Goal: Obtain resource: Download file/media

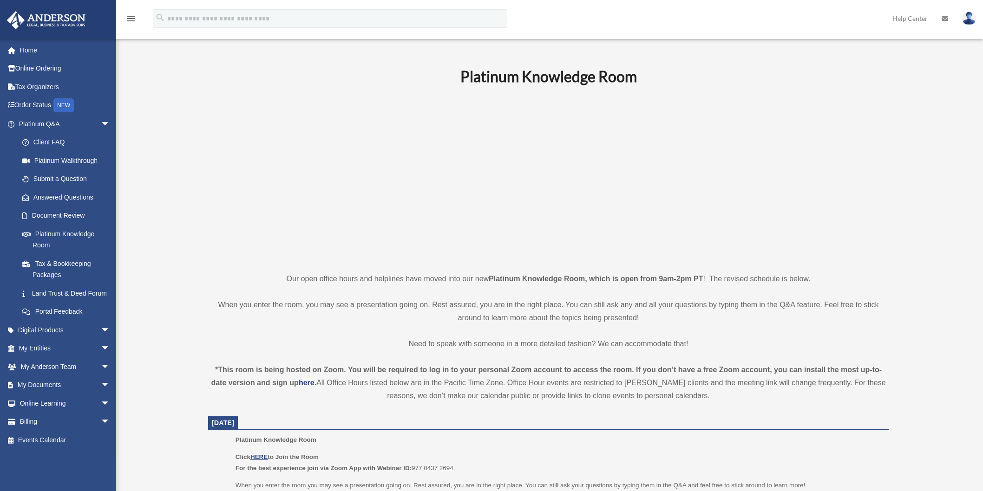
scroll to position [154, 0]
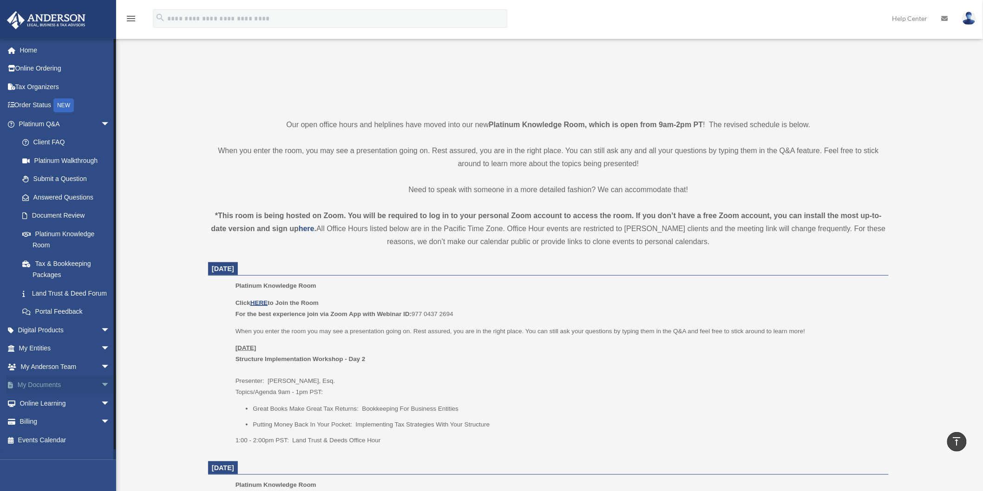
click at [45, 392] on link "My Documents arrow_drop_down" at bounding box center [66, 385] width 118 height 19
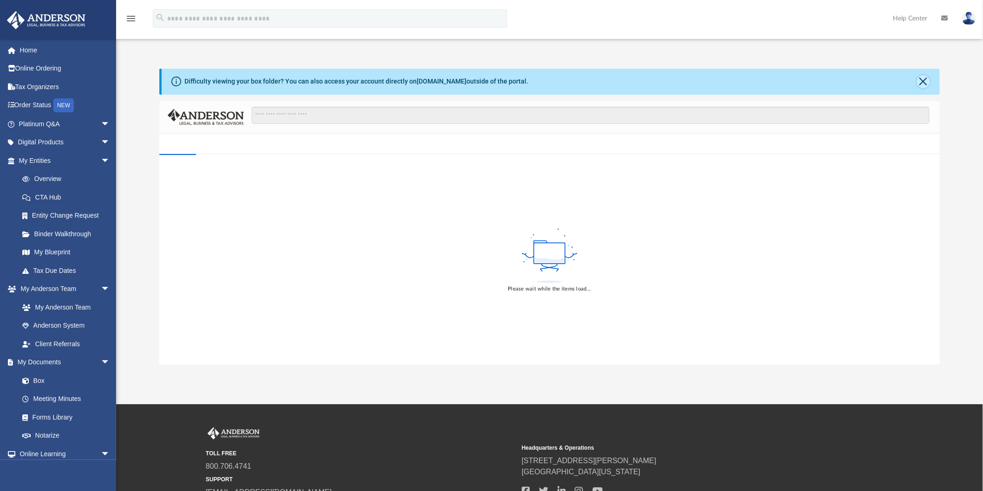
click at [920, 79] on button "Close" at bounding box center [923, 81] width 13 height 13
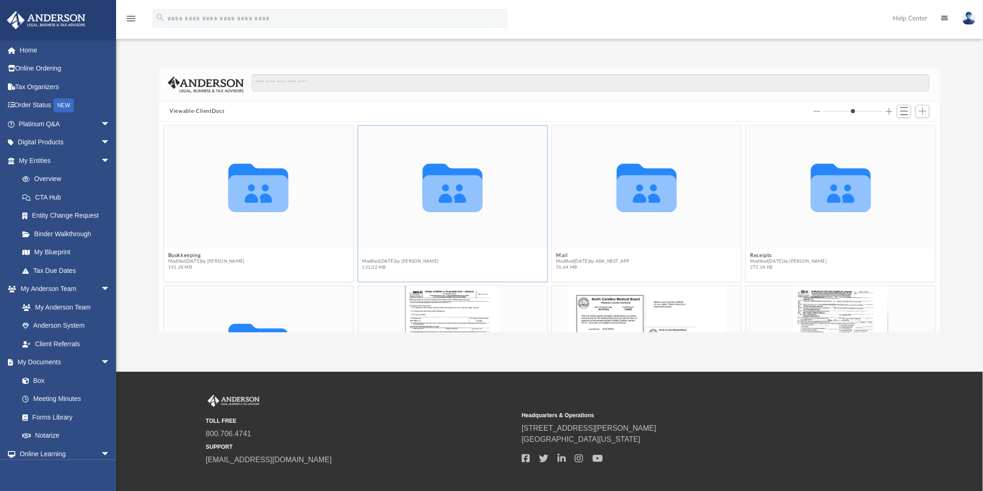
click at [367, 254] on button "Law" at bounding box center [400, 256] width 77 height 6
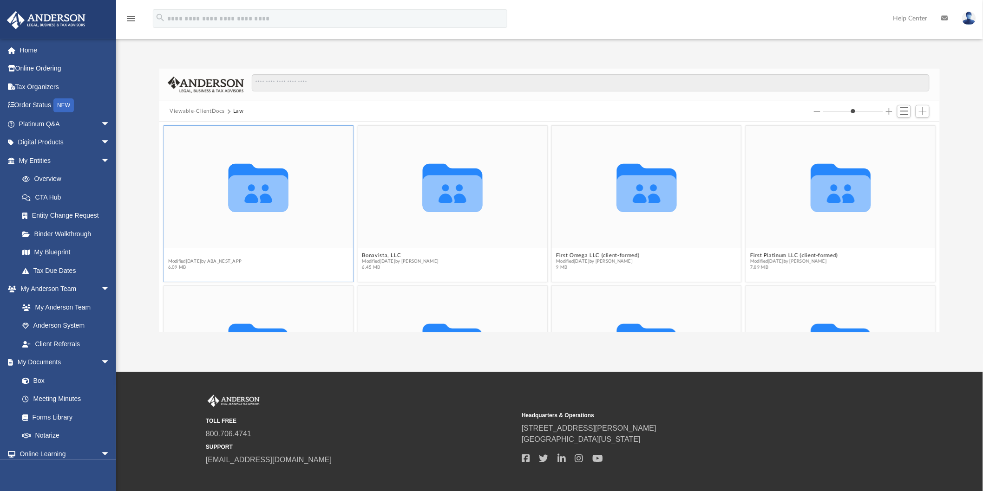
click at [208, 256] on button "Ativa LLC (Client-formed)" at bounding box center [205, 256] width 74 height 6
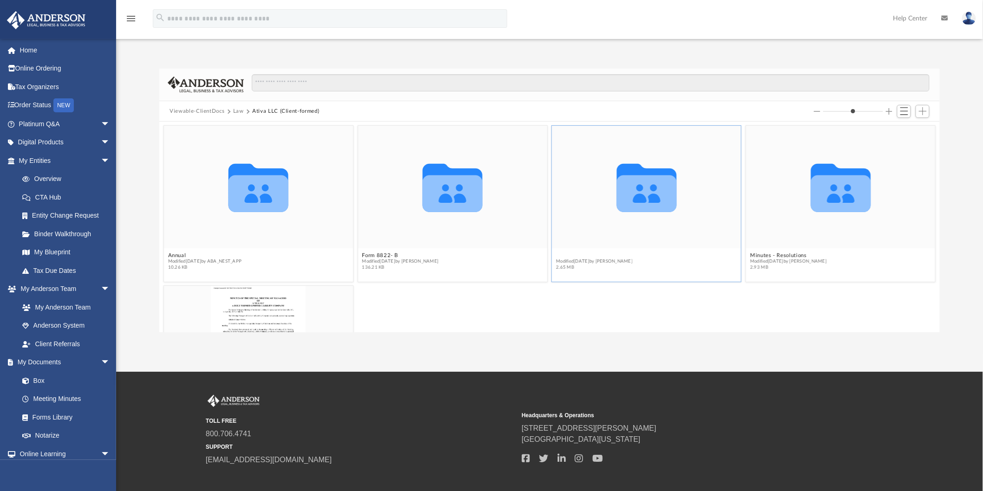
click at [566, 253] on button "Initial Docs" at bounding box center [594, 256] width 77 height 6
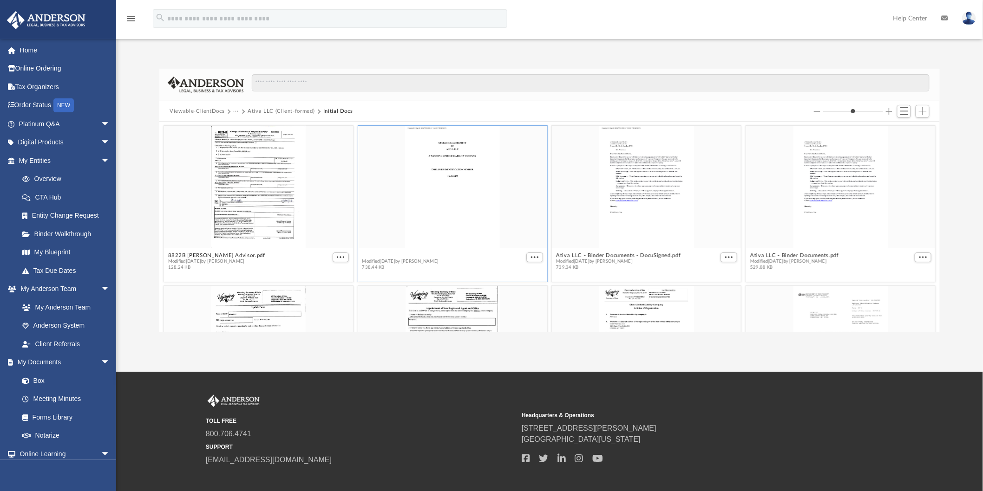
click at [417, 256] on button "Ativa LLC - Binder Documents - DocuSigned (For Bank).pdf" at bounding box center [438, 256] width 152 height 6
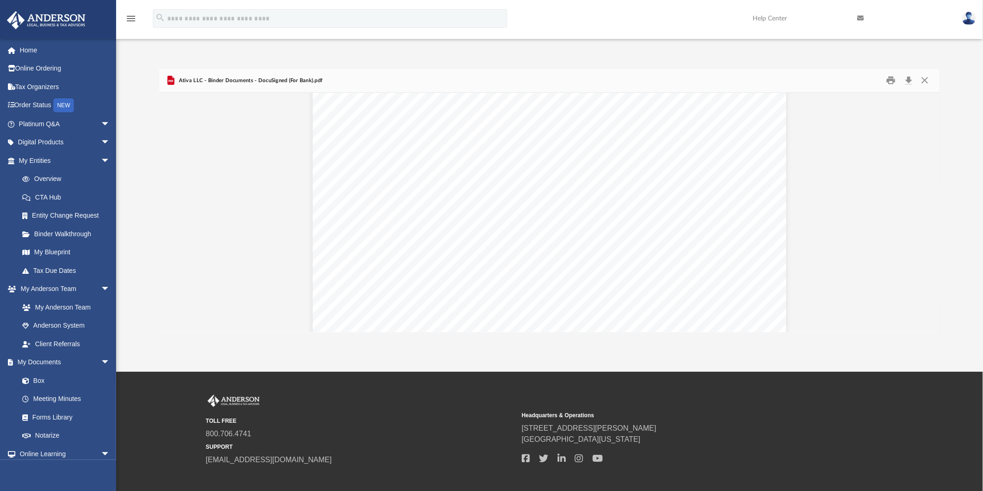
scroll to position [4076, 0]
click at [929, 77] on button "Close" at bounding box center [924, 80] width 17 height 14
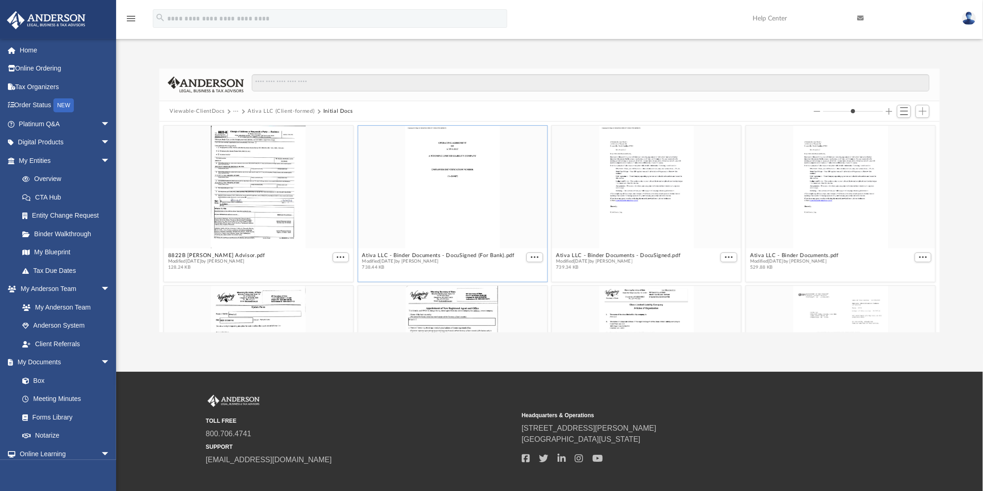
click at [281, 111] on button "Ativa LLC (Client-formed)" at bounding box center [281, 111] width 67 height 8
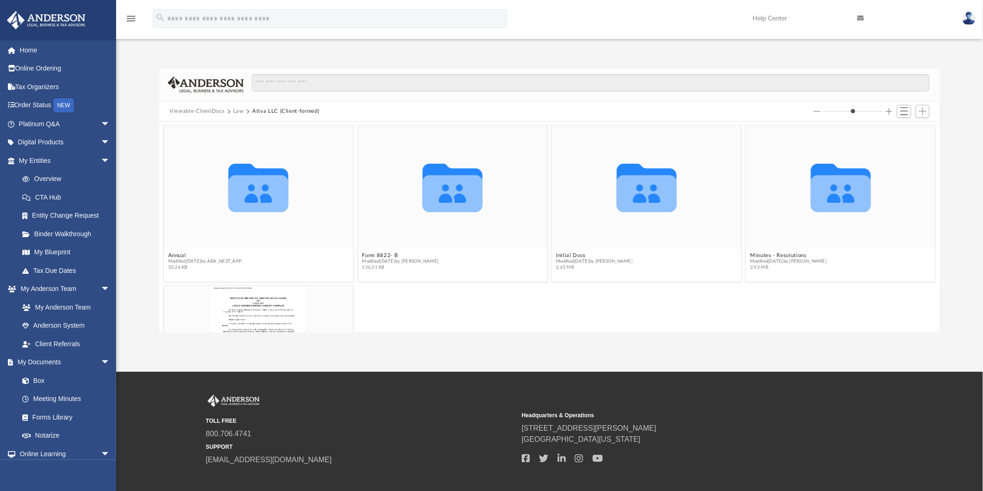
click at [233, 111] on button "Law" at bounding box center [238, 111] width 11 height 8
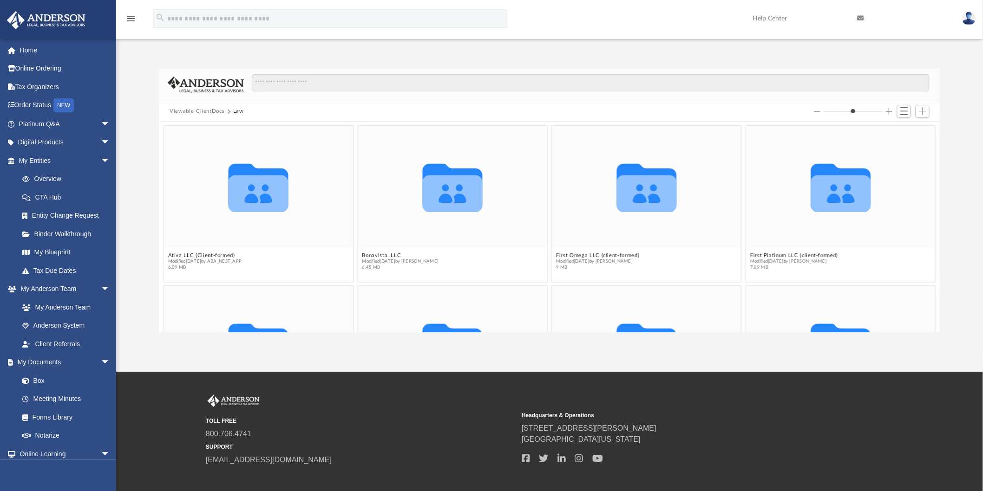
scroll to position [103, 0]
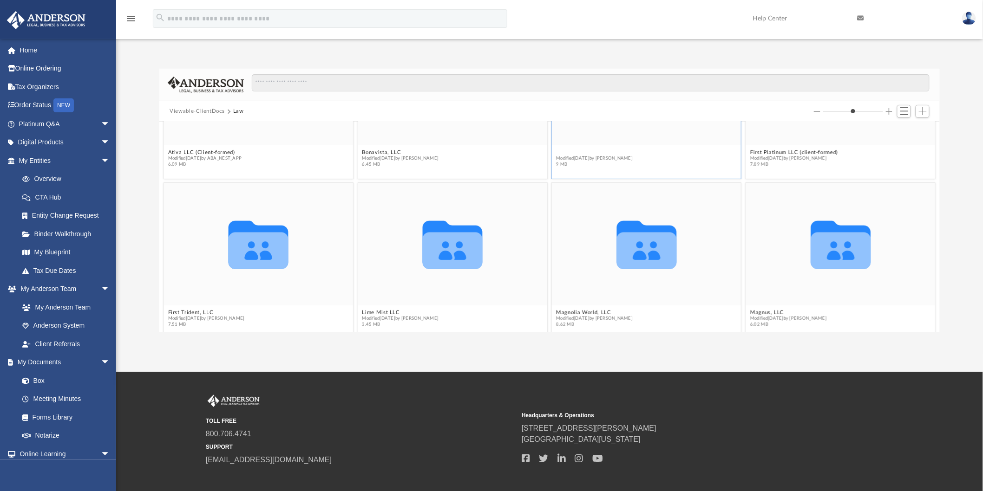
click at [584, 151] on button "First Omega LLC (client-formed)" at bounding box center [597, 153] width 83 height 6
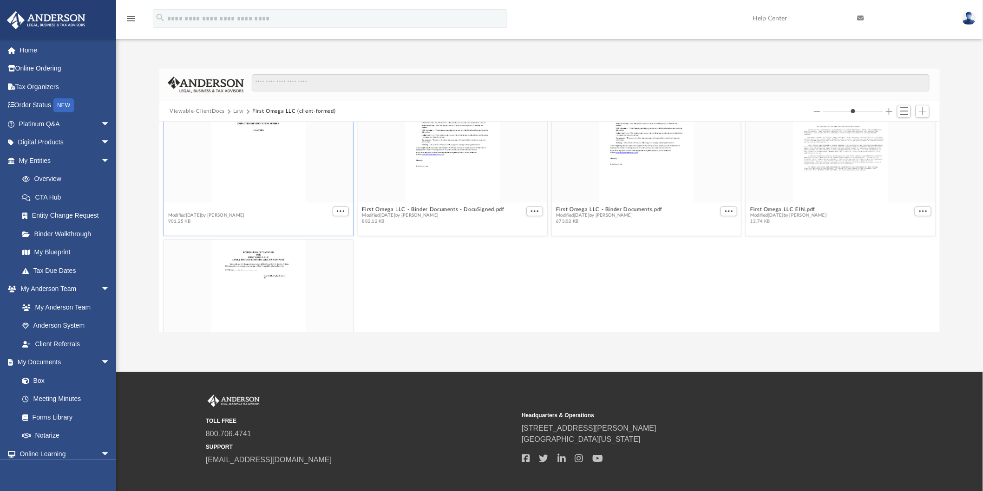
scroll to position [160, 0]
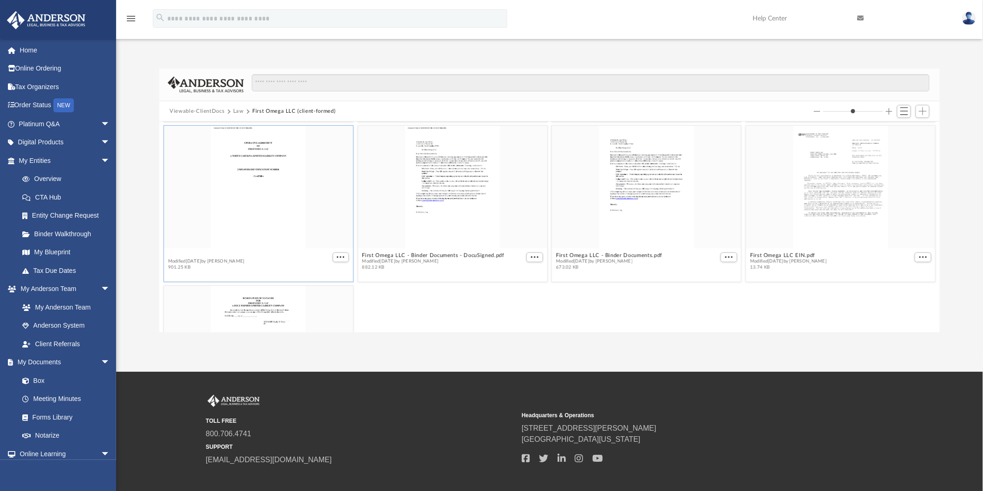
click at [318, 207] on div "Collaborated Folder Form 8822- B Modified [DATE] by [PERSON_NAME] 125.74 KB Col…" at bounding box center [549, 227] width 780 height 211
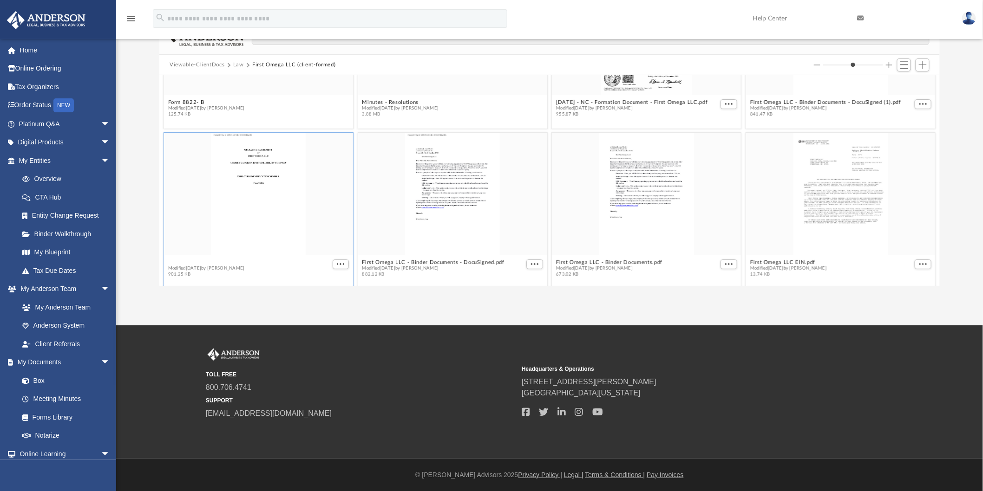
scroll to position [170, 0]
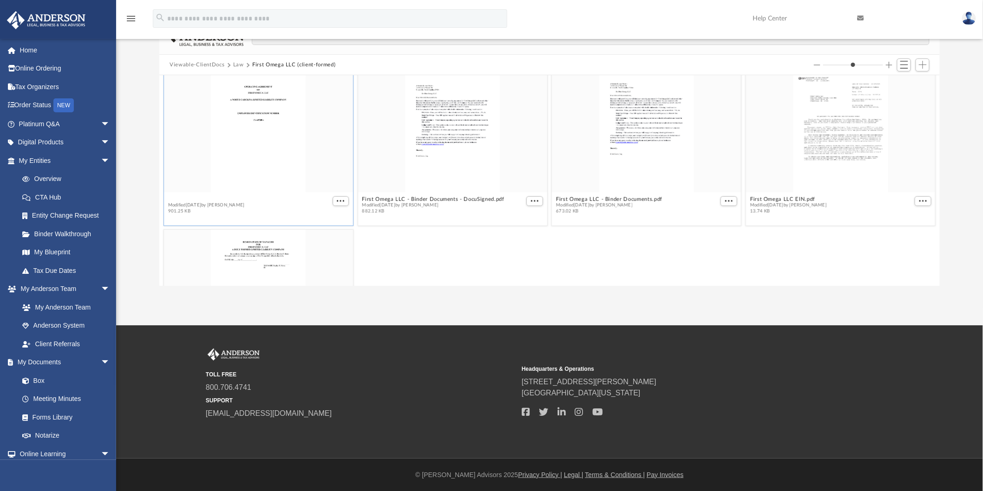
click at [189, 197] on button "First Omega LLC - Binder Documents - DocuSigned (For Bank).pdf" at bounding box center [249, 199] width 163 height 6
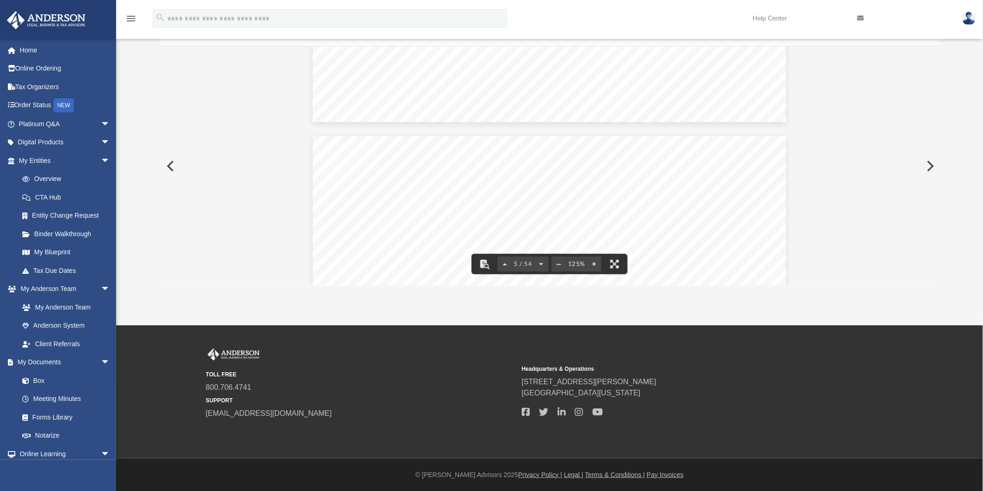
scroll to position [2167, 0]
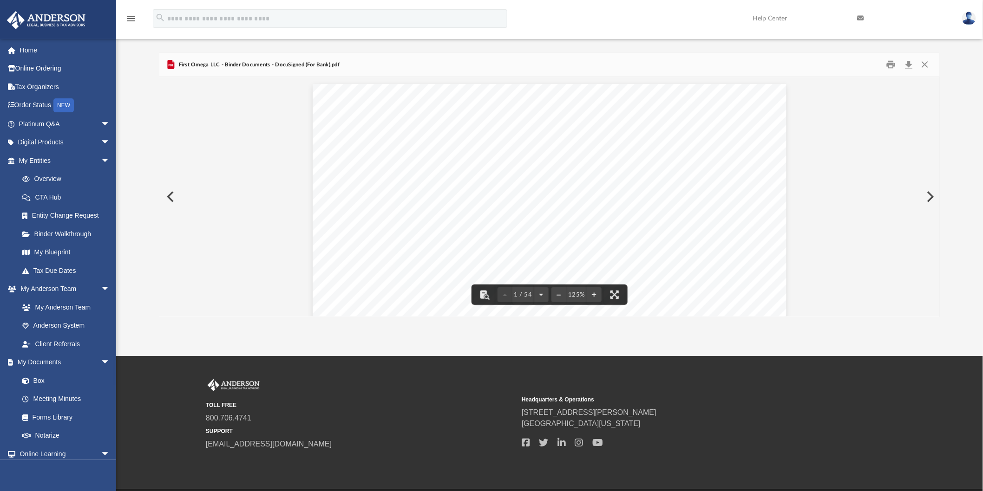
scroll to position [0, 0]
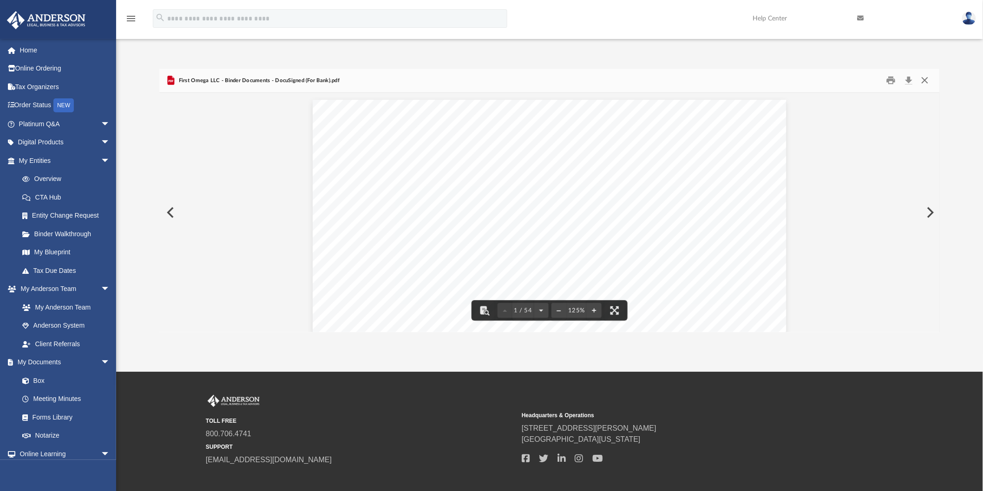
click at [925, 78] on button "Close" at bounding box center [924, 80] width 17 height 14
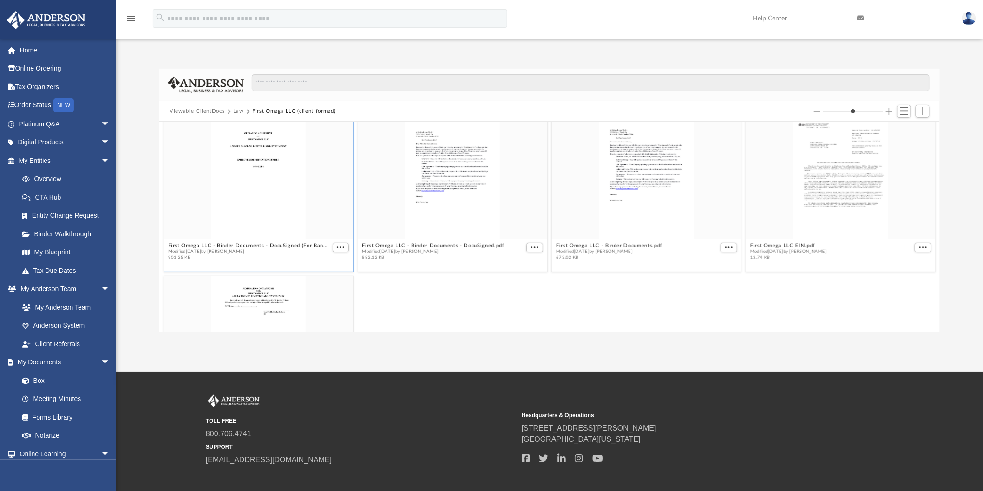
click at [239, 111] on button "Law" at bounding box center [238, 111] width 11 height 8
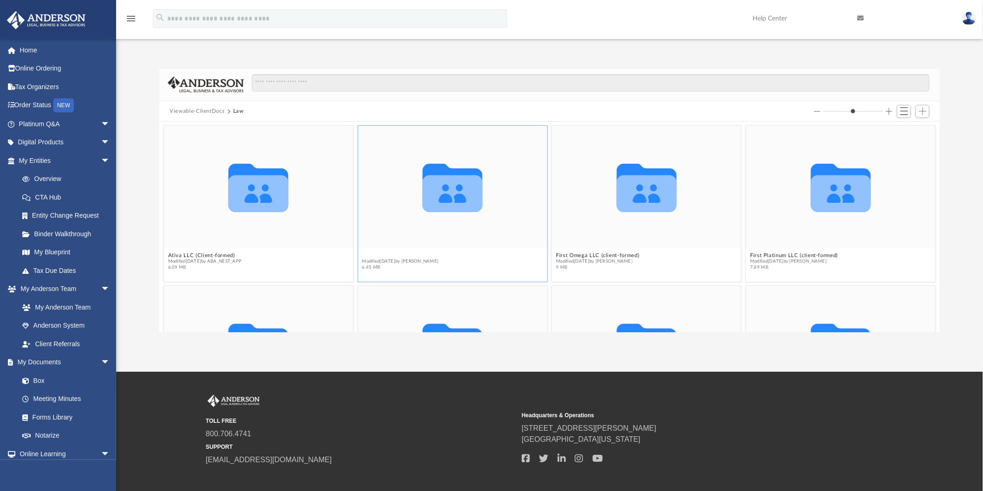
click at [367, 255] on button "Bonavista, LLC" at bounding box center [400, 256] width 77 height 6
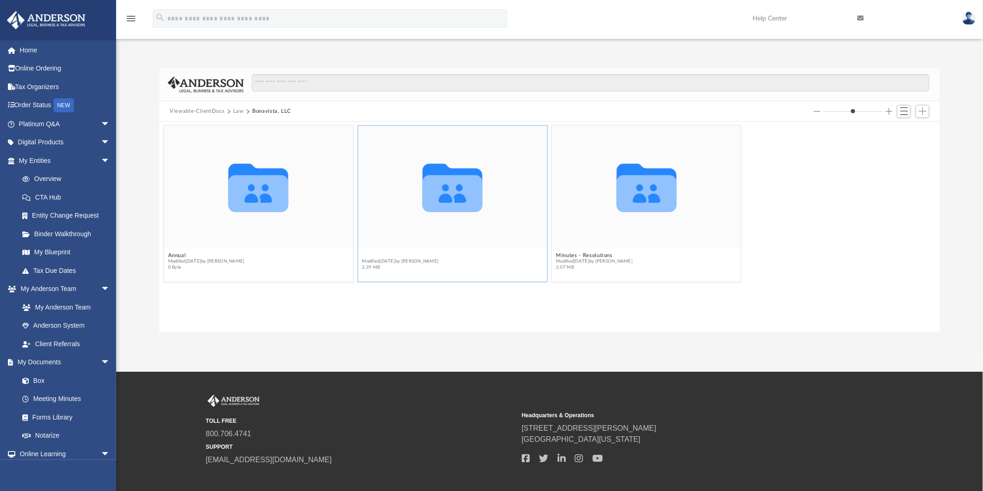
click at [375, 255] on button "Initial Docs" at bounding box center [400, 256] width 77 height 6
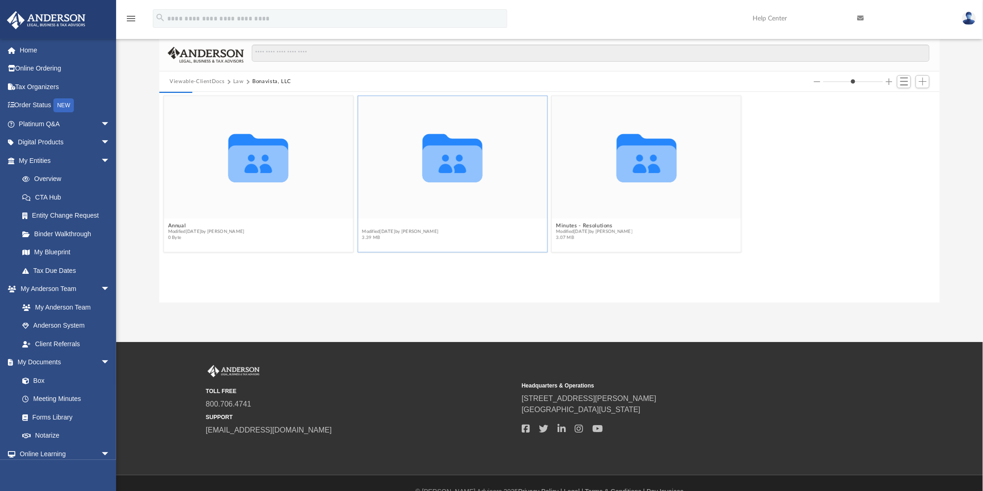
scroll to position [46, 0]
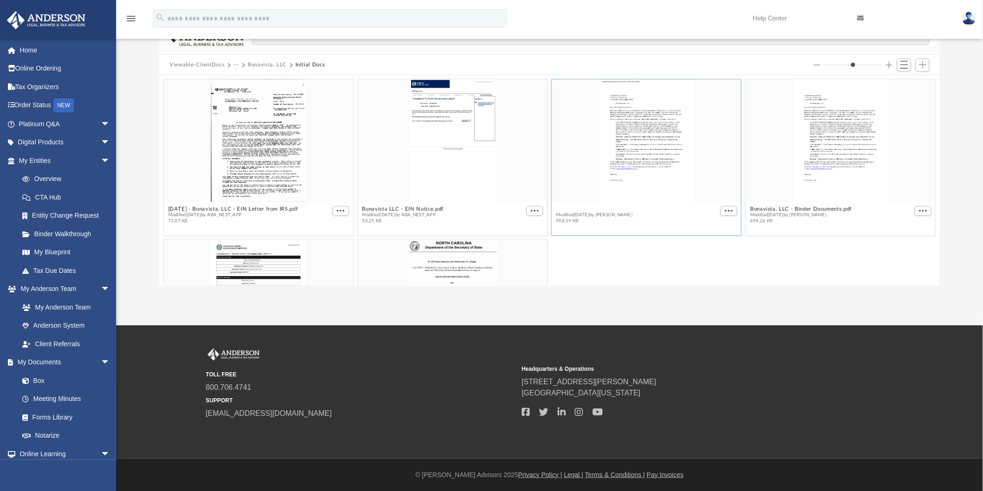
click at [584, 207] on button "Bonavista, LLC - Binder Documents - DocuSigned.pdf" at bounding box center [625, 209] width 138 height 6
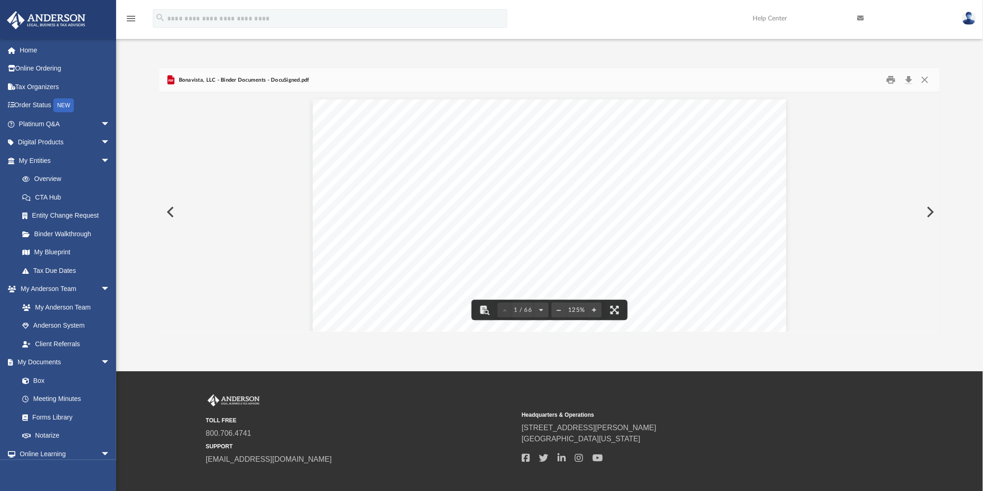
scroll to position [0, 0]
click at [922, 78] on button "Close" at bounding box center [924, 80] width 17 height 14
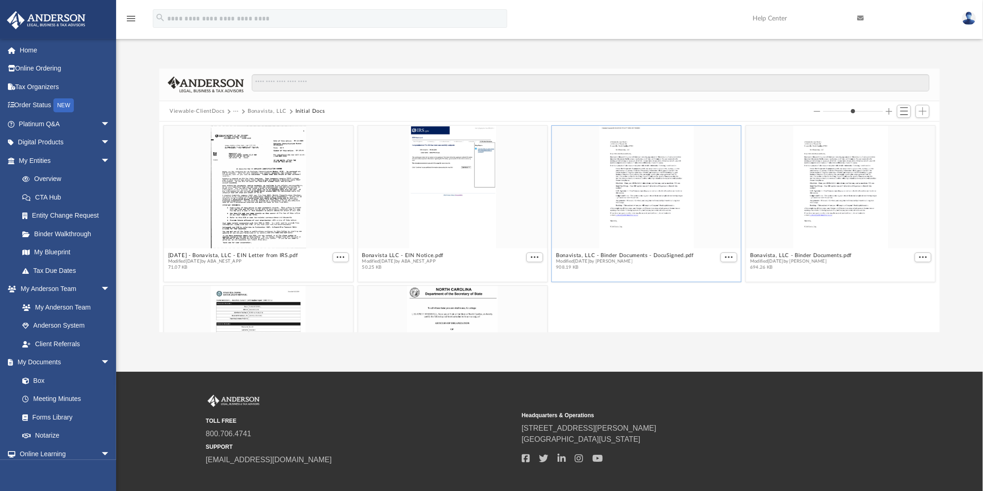
click at [271, 108] on button "Bonavista, LLC" at bounding box center [267, 111] width 39 height 8
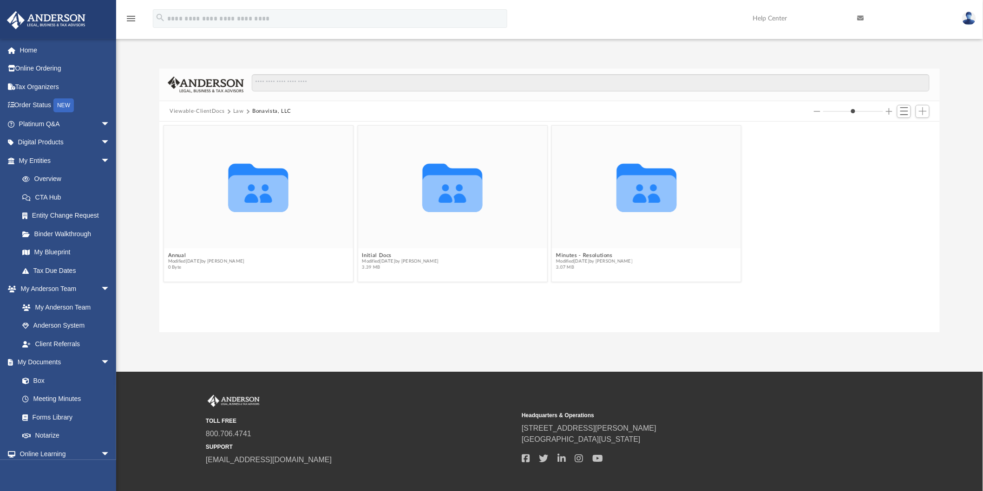
click at [240, 112] on button "Law" at bounding box center [238, 111] width 11 height 8
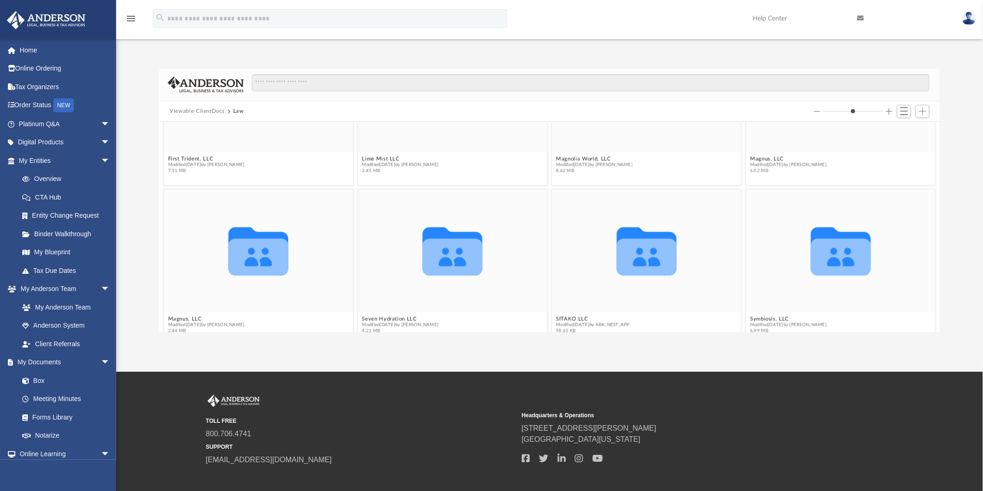
scroll to position [258, 0]
click at [197, 156] on div "Collaborated Folder Ativa LLC (Client-formed) Modified [DATE] by ABA_NEST_APP 6…" at bounding box center [549, 227] width 780 height 211
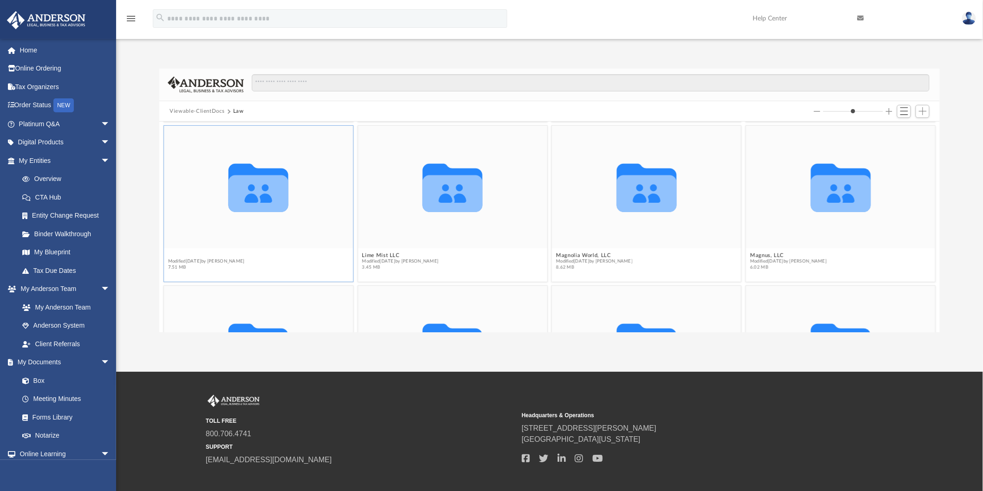
scroll to position [263, 0]
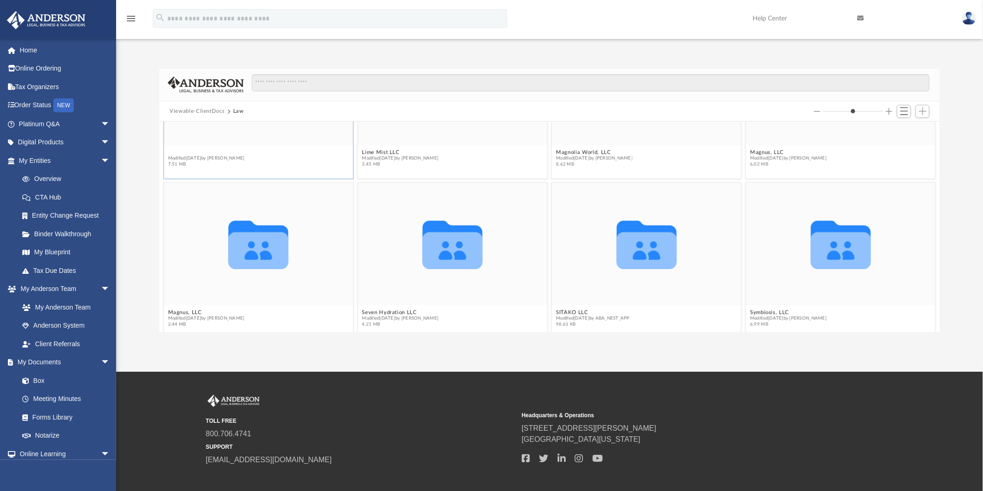
click at [188, 152] on button "First Trident, LLC" at bounding box center [206, 153] width 77 height 6
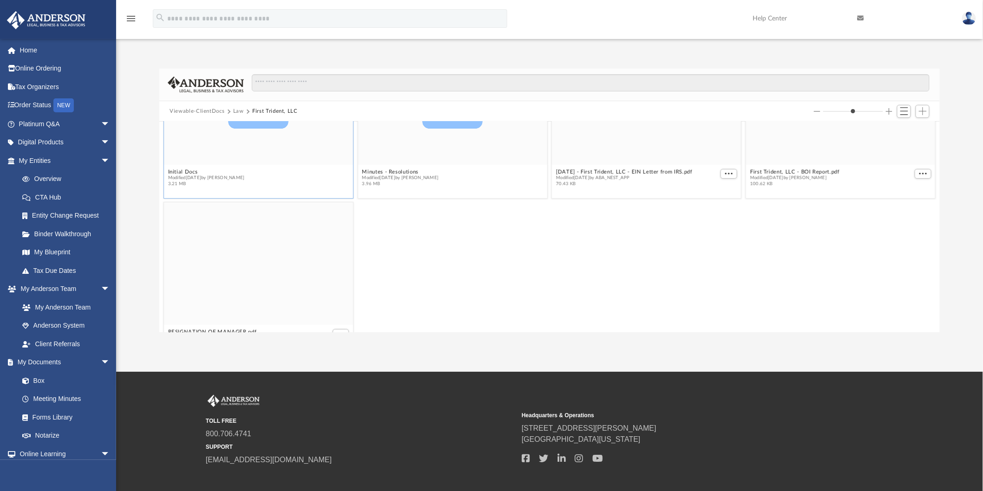
scroll to position [113, 0]
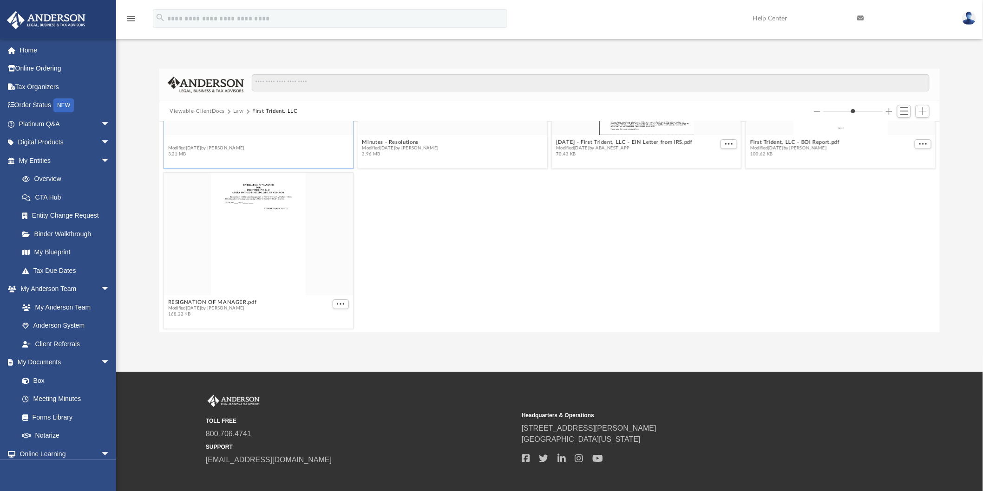
click at [192, 143] on button "Initial Docs" at bounding box center [206, 142] width 77 height 6
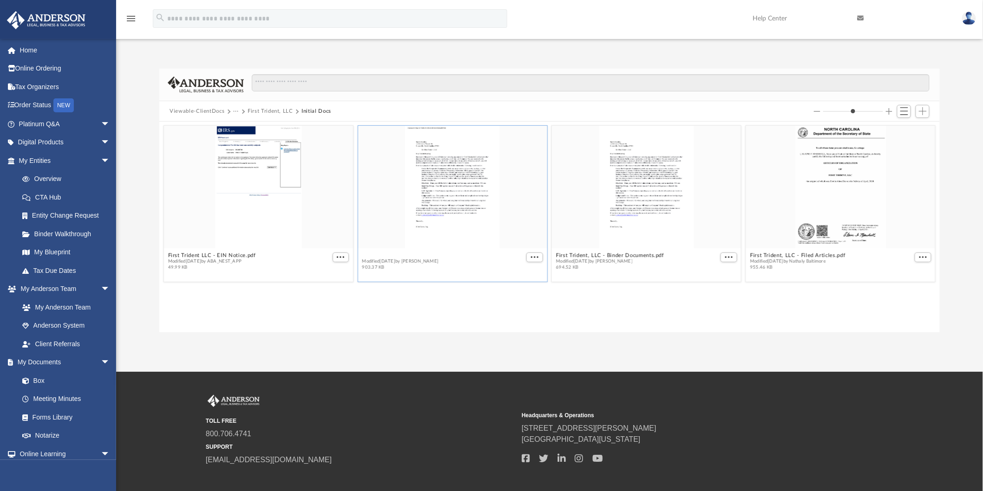
click at [461, 254] on button "First Trident, LLC - Binder Documents - DocuSigned.pdf" at bounding box center [434, 256] width 144 height 6
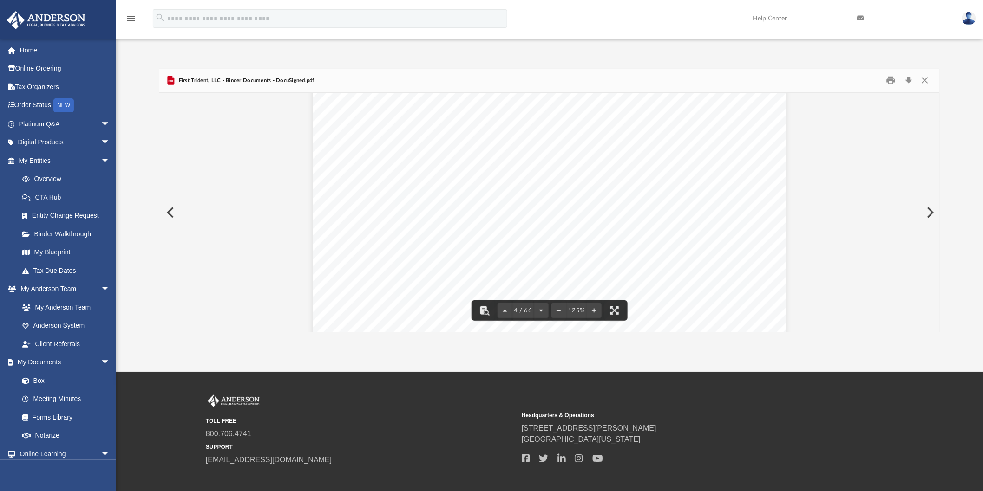
scroll to position [2012, 0]
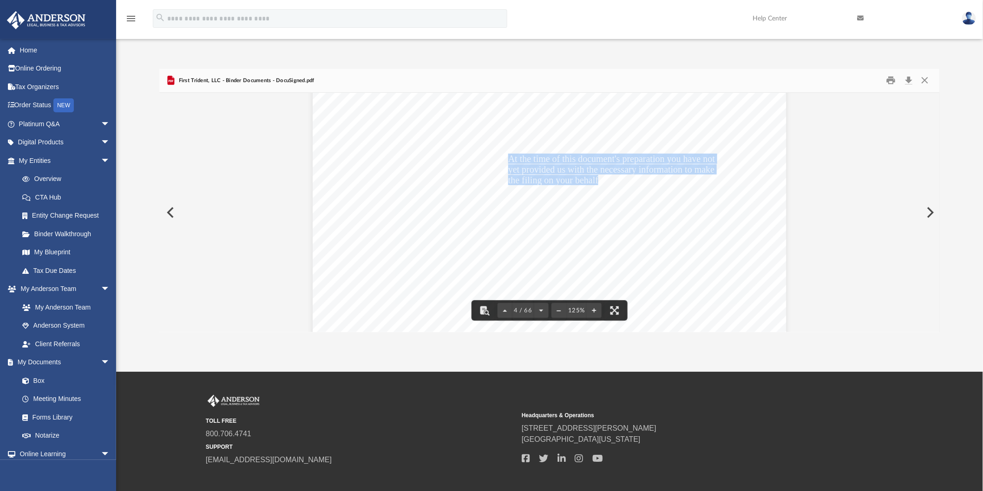
drag, startPoint x: 504, startPoint y: 157, endPoint x: 595, endPoint y: 175, distance: 92.4
click at [595, 175] on div "Overview of First Trident, LLC Entity Formation Information State of Organizati…" at bounding box center [550, 274] width 474 height 613
click at [770, 172] on div "Overview of First Trident, LLC Entity Formation Information State of Organizati…" at bounding box center [550, 274] width 474 height 613
click at [618, 180] on div "Overview of First Trident, LLC Entity Formation Information State of Organizati…" at bounding box center [550, 274] width 474 height 613
